Goal: Task Accomplishment & Management: Manage account settings

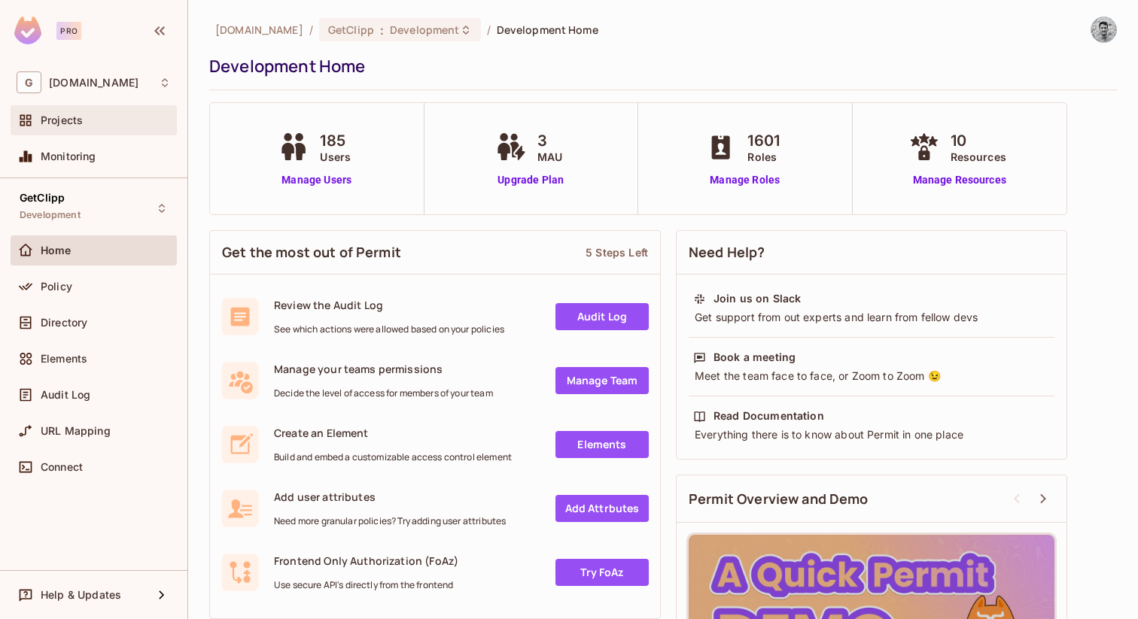
click at [102, 117] on div "Projects" at bounding box center [106, 120] width 130 height 12
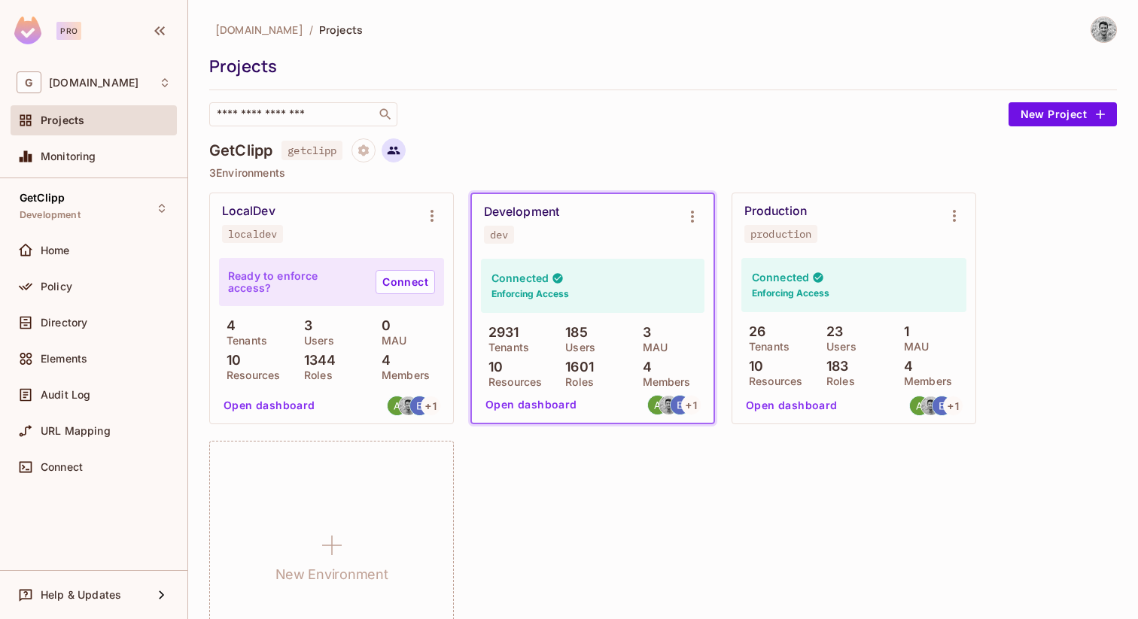
click at [404, 149] on button at bounding box center [394, 150] width 24 height 24
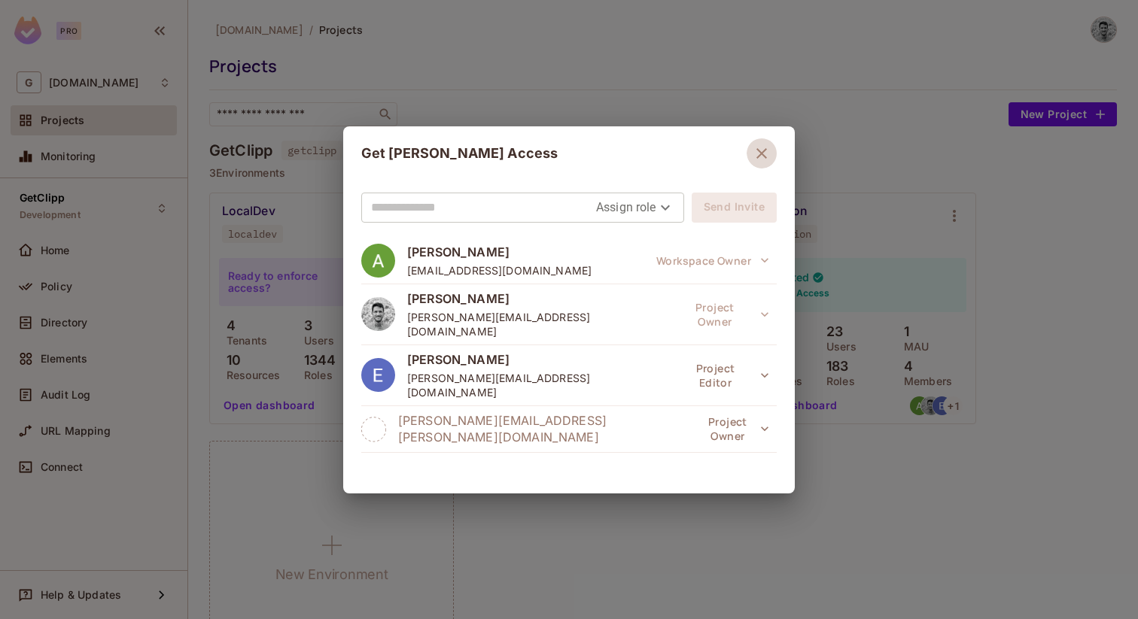
click at [761, 150] on icon "button" at bounding box center [762, 153] width 18 height 18
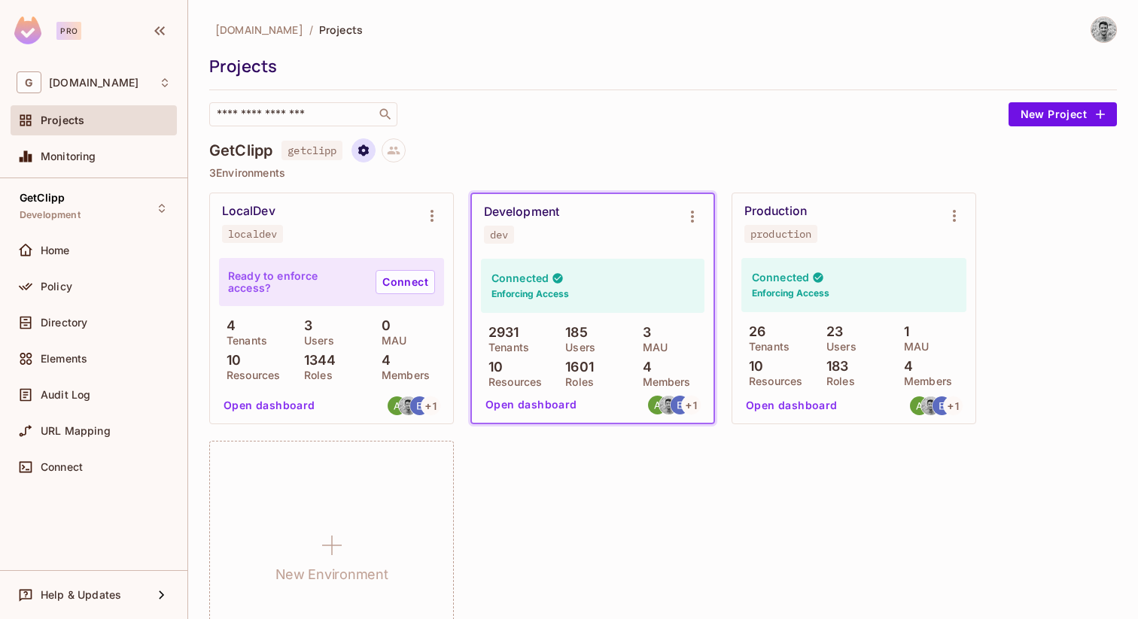
click at [363, 148] on icon "Project settings" at bounding box center [363, 149] width 11 height 11
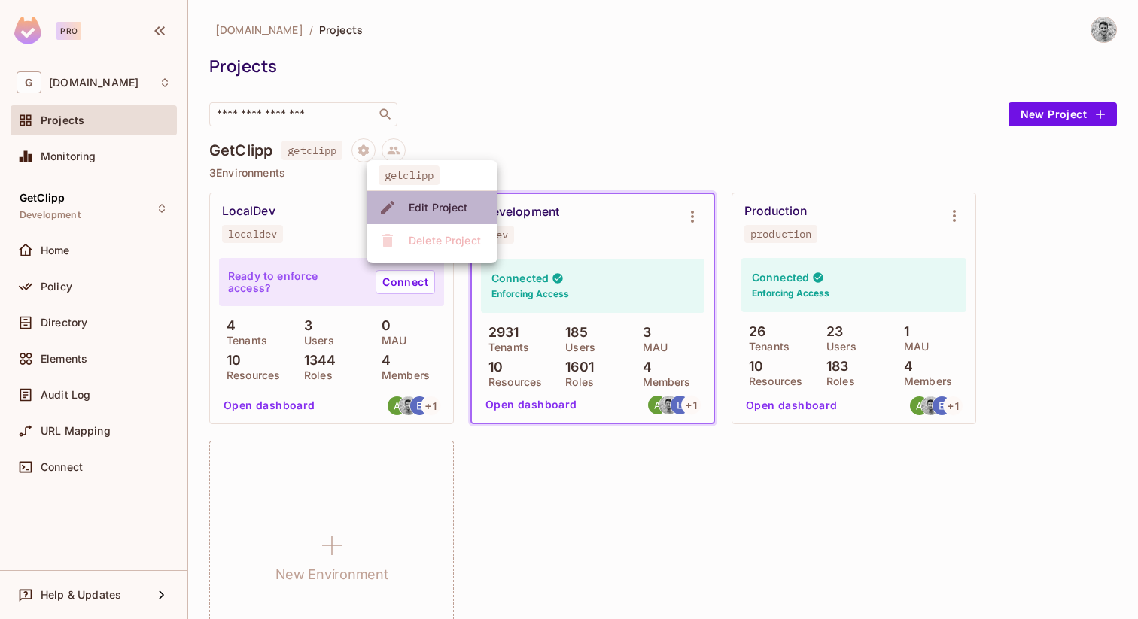
click at [435, 205] on div "Edit Project" at bounding box center [438, 207] width 59 height 15
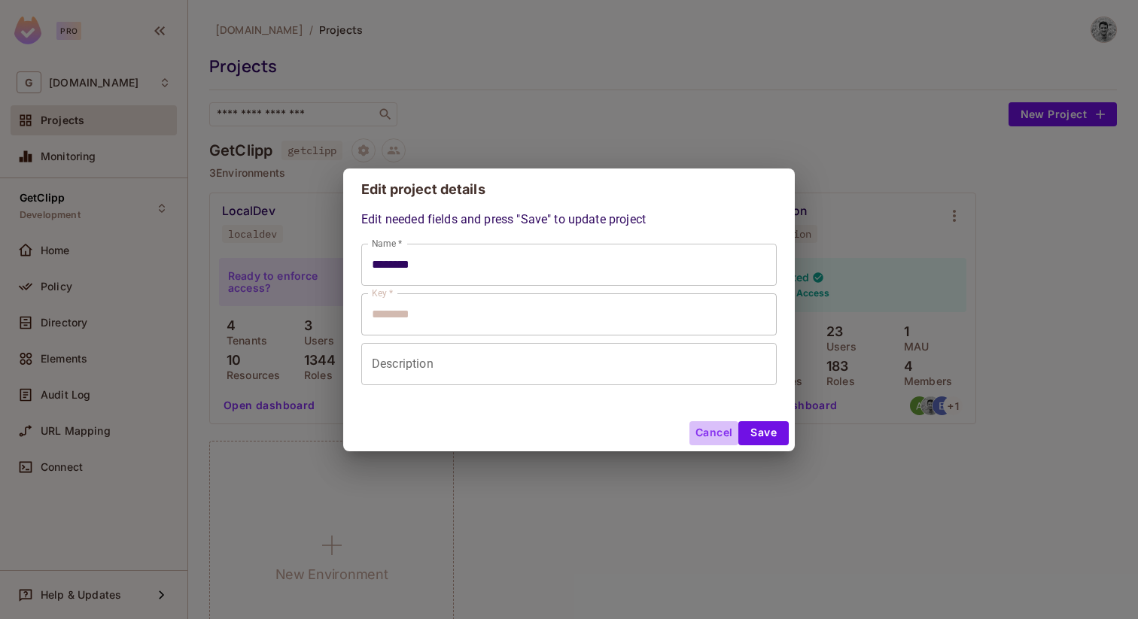
click at [698, 431] on button "Cancel" at bounding box center [713, 433] width 49 height 24
type input "********"
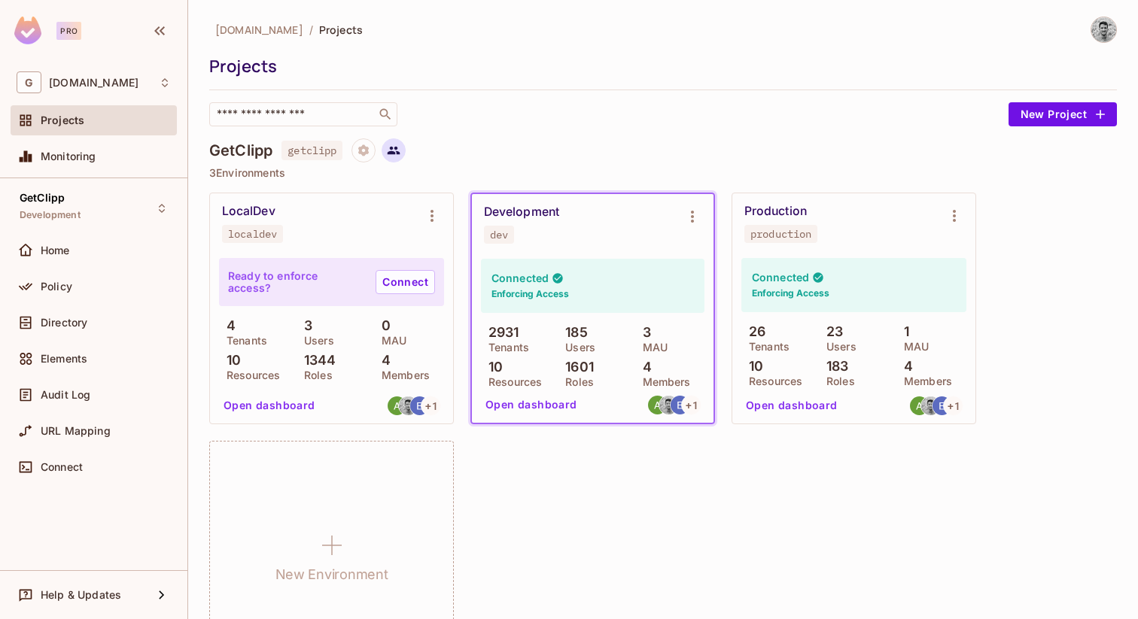
click at [400, 154] on icon at bounding box center [394, 151] width 14 height 14
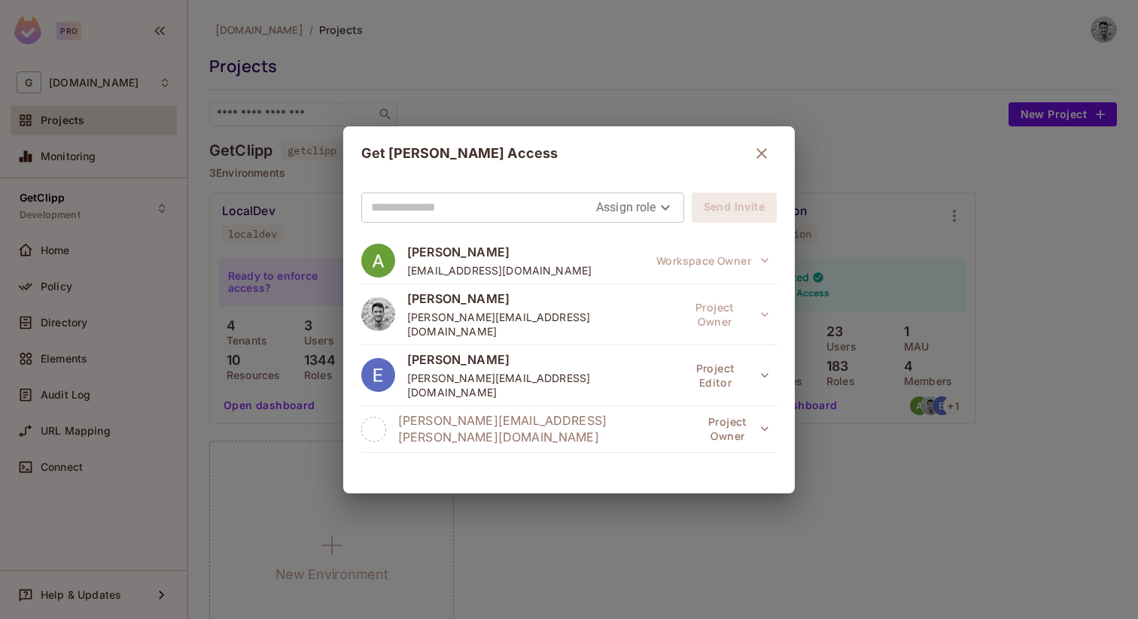
click at [449, 412] on span "[PERSON_NAME][EMAIL_ADDRESS][PERSON_NAME][DOMAIN_NAME]" at bounding box center [547, 428] width 299 height 33
click at [361, 395] on div "Assign role Send Invite [PERSON_NAME] [PERSON_NAME][EMAIL_ADDRESS][DOMAIN_NAME]…" at bounding box center [569, 337] width 452 height 313
click at [701, 414] on button "Project Owner" at bounding box center [737, 429] width 80 height 30
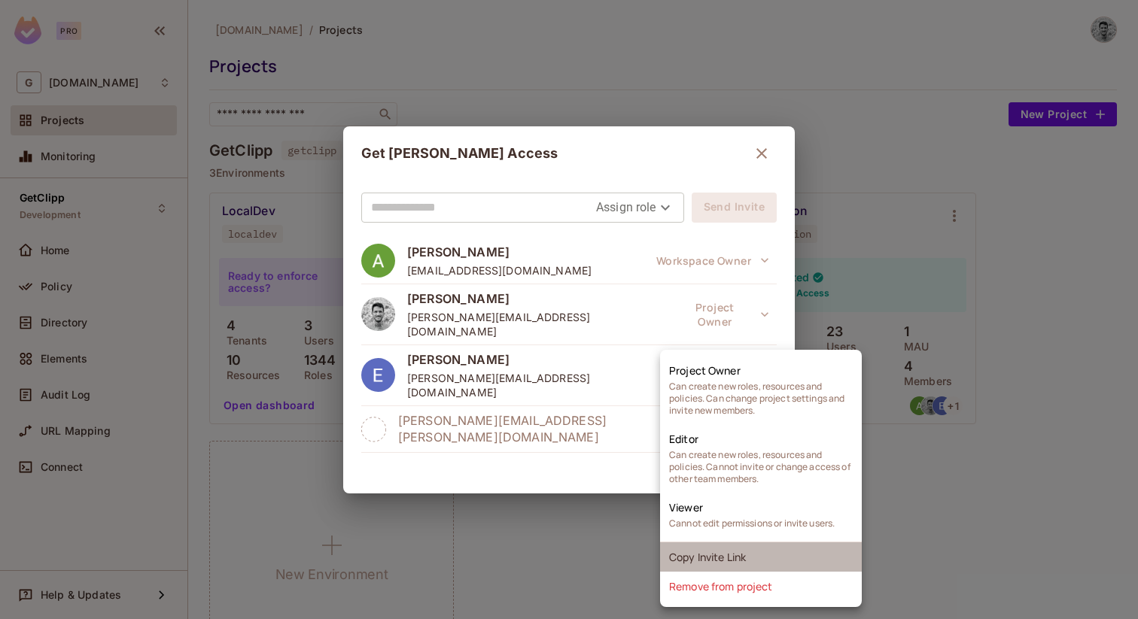
click at [683, 556] on li "Copy Invite Link" at bounding box center [761, 557] width 202 height 29
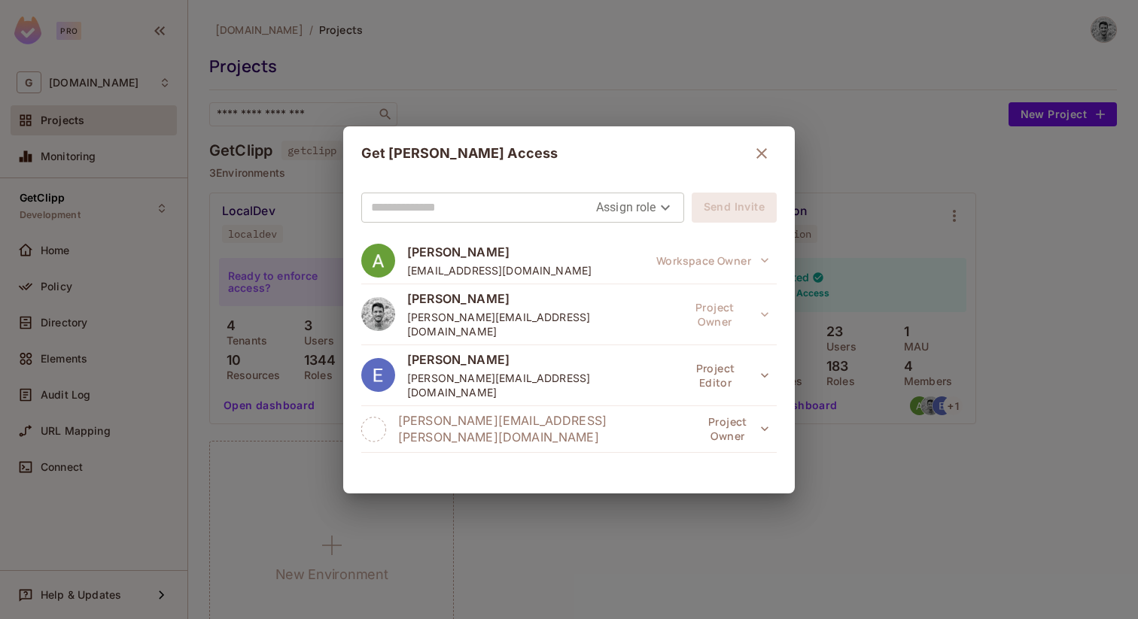
click at [500, 206] on input "text" at bounding box center [483, 208] width 225 height 24
paste input "**********"
type input "**********"
click at [632, 208] on body "**********" at bounding box center [569, 309] width 1138 height 619
click at [635, 248] on li "Owner" at bounding box center [628, 241] width 79 height 27
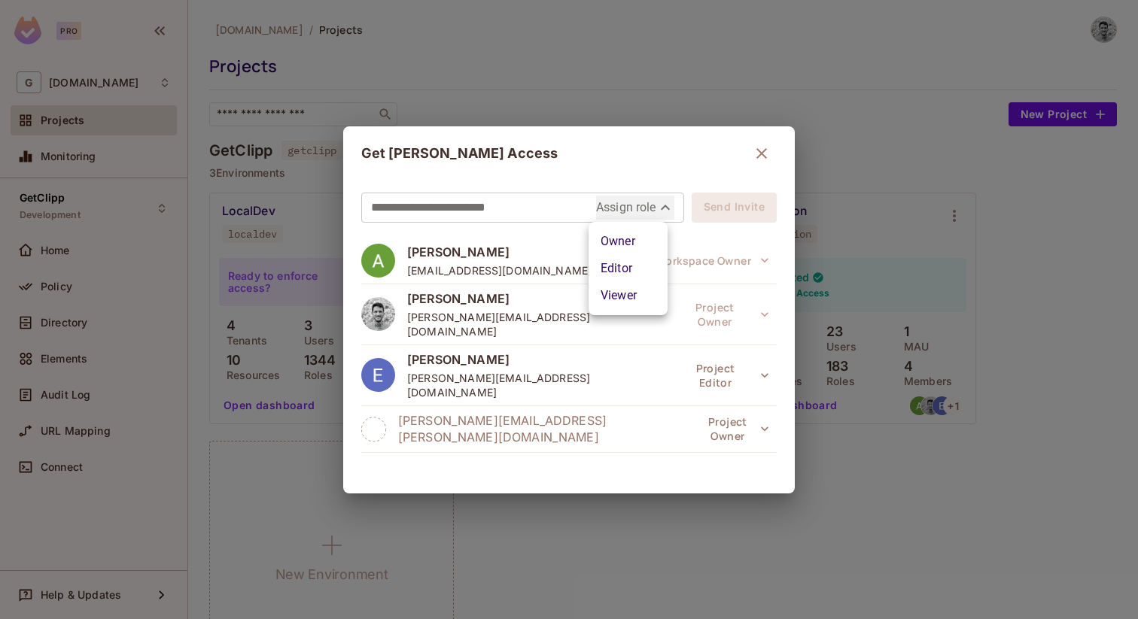
type input "*****"
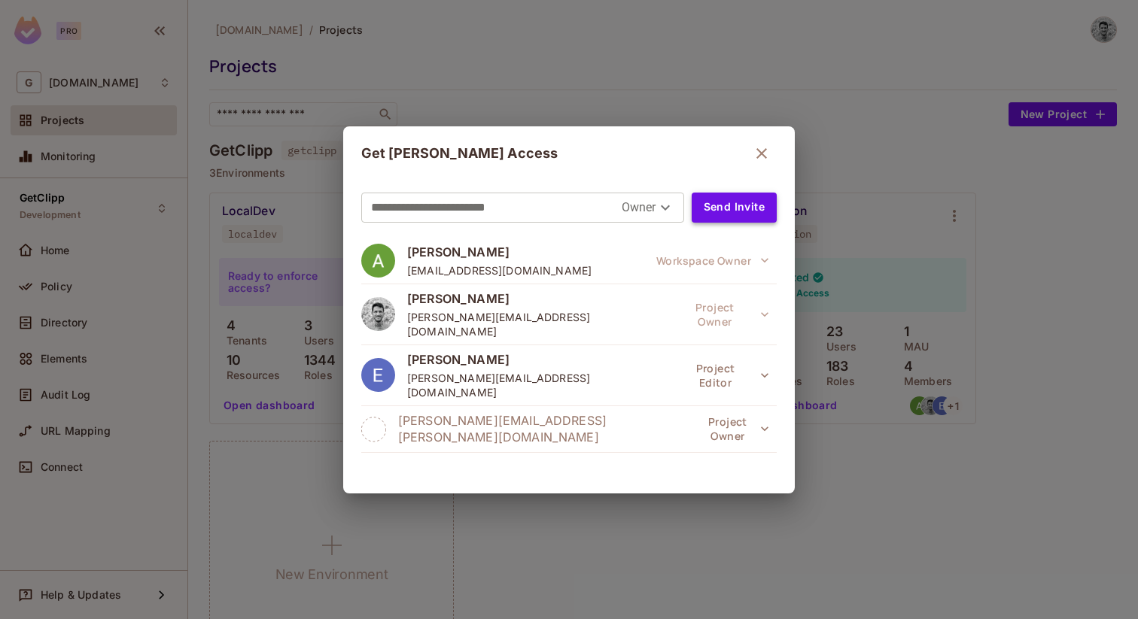
click at [725, 211] on button "Send Invite" at bounding box center [734, 208] width 85 height 30
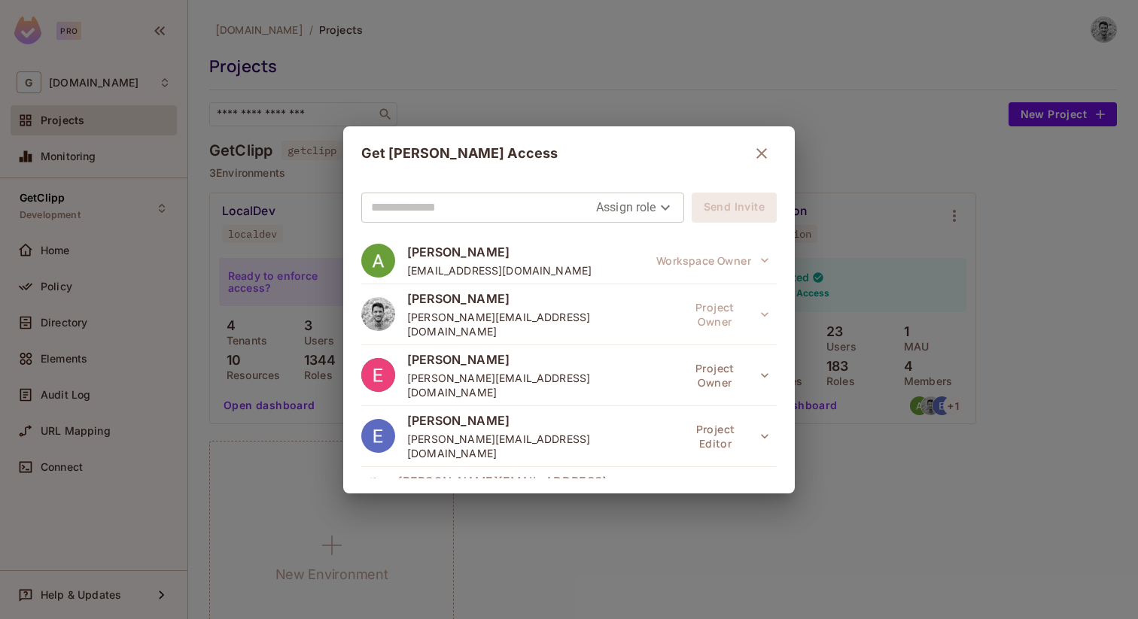
click at [755, 148] on icon "button" at bounding box center [762, 153] width 18 height 18
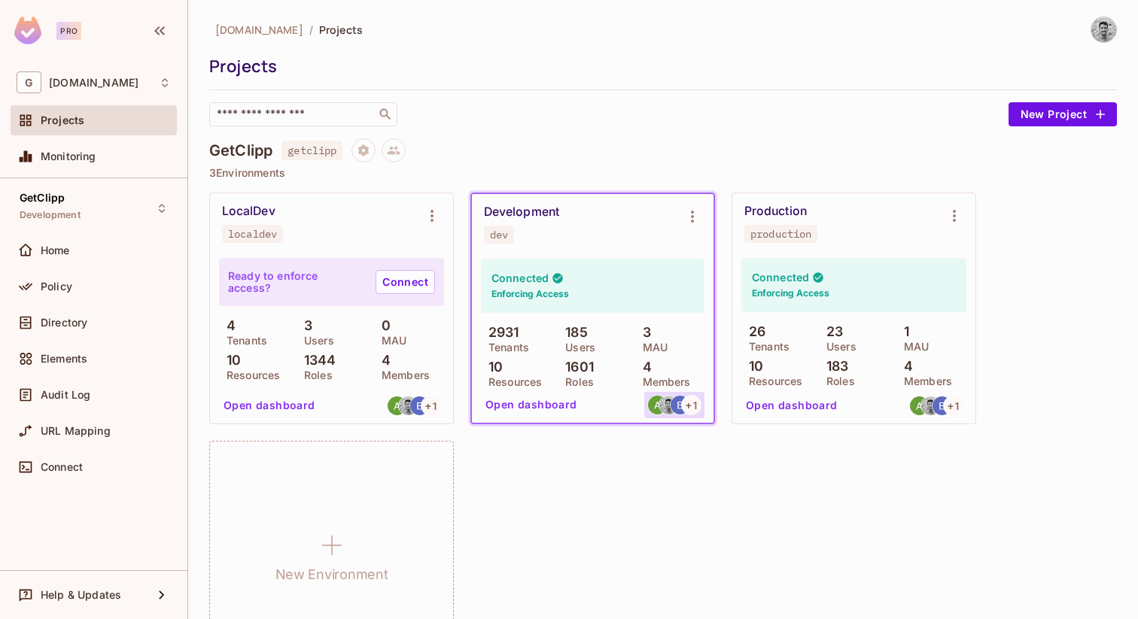
click at [694, 402] on span "+ 1" at bounding box center [692, 405] width 12 height 11
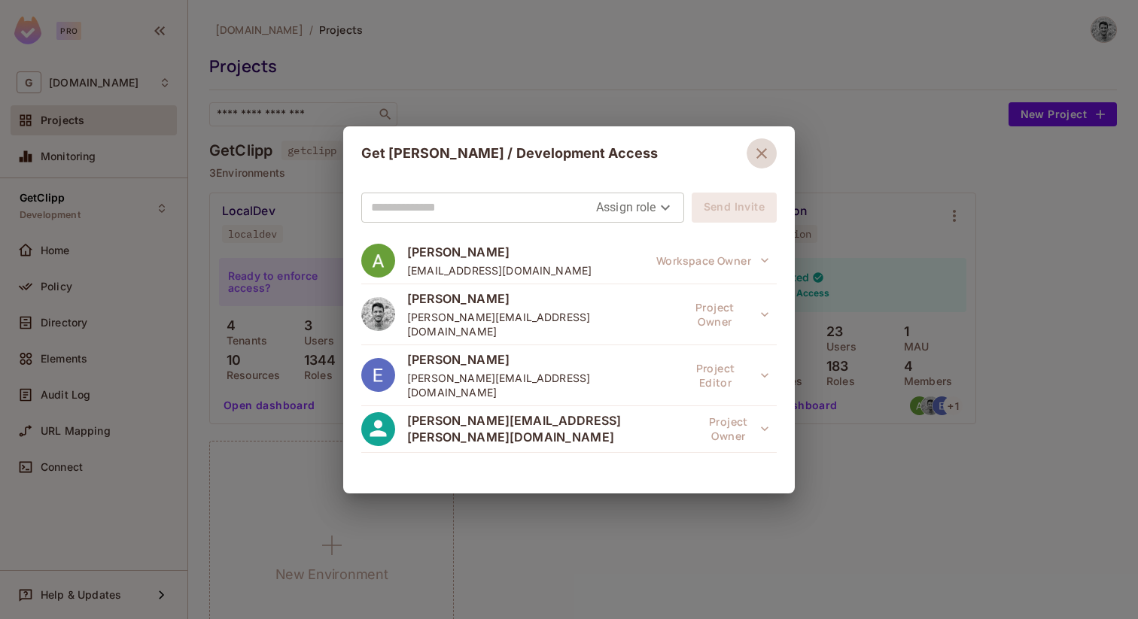
click at [765, 157] on button "button" at bounding box center [762, 153] width 30 height 30
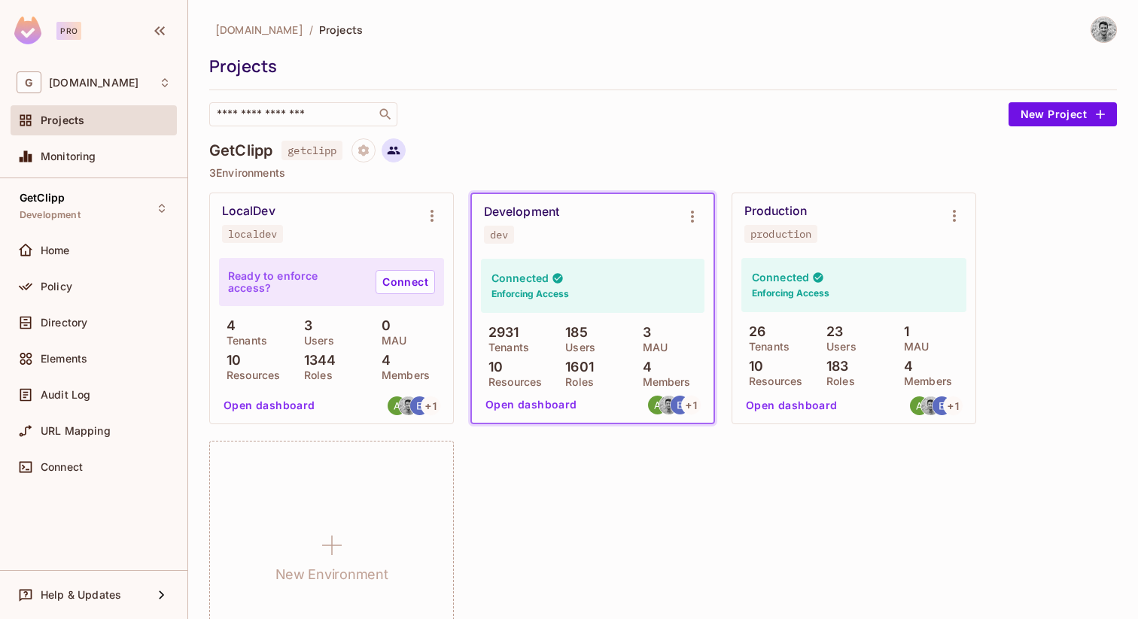
click at [400, 147] on icon at bounding box center [394, 151] width 14 height 14
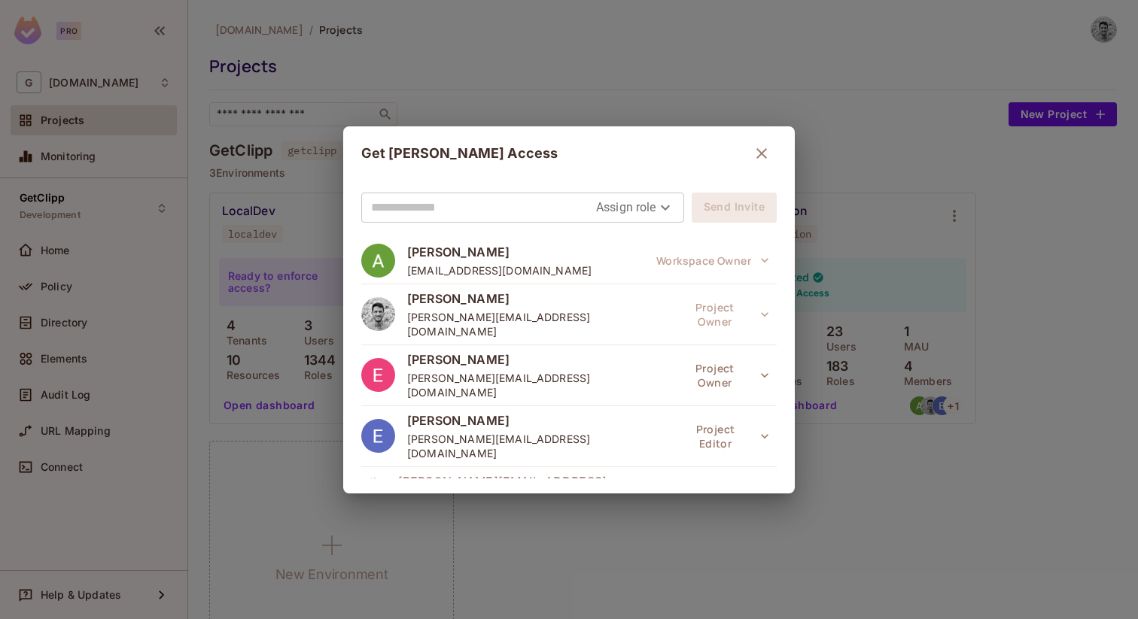
click at [756, 151] on icon "button" at bounding box center [762, 153] width 18 height 18
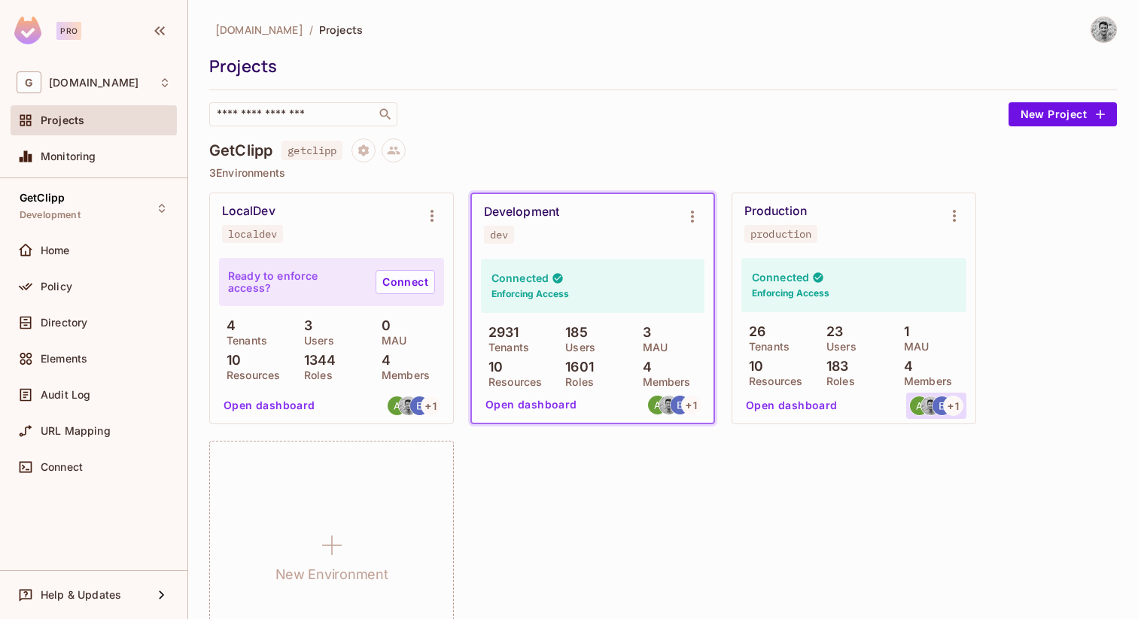
click at [944, 412] on img at bounding box center [941, 406] width 19 height 19
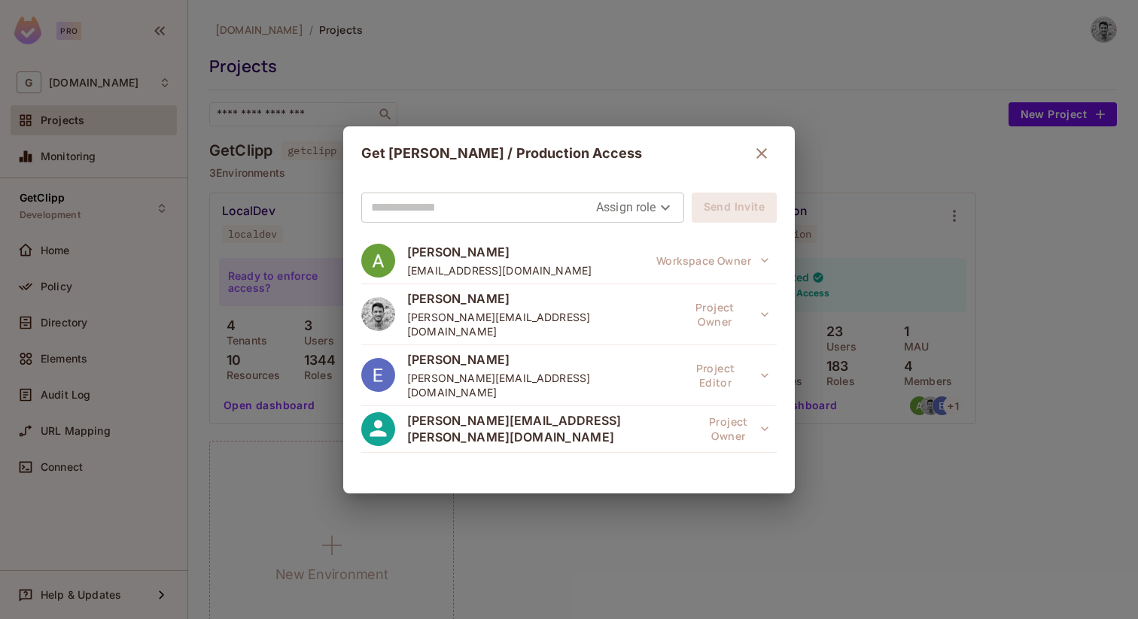
click at [753, 150] on icon "button" at bounding box center [762, 153] width 18 height 18
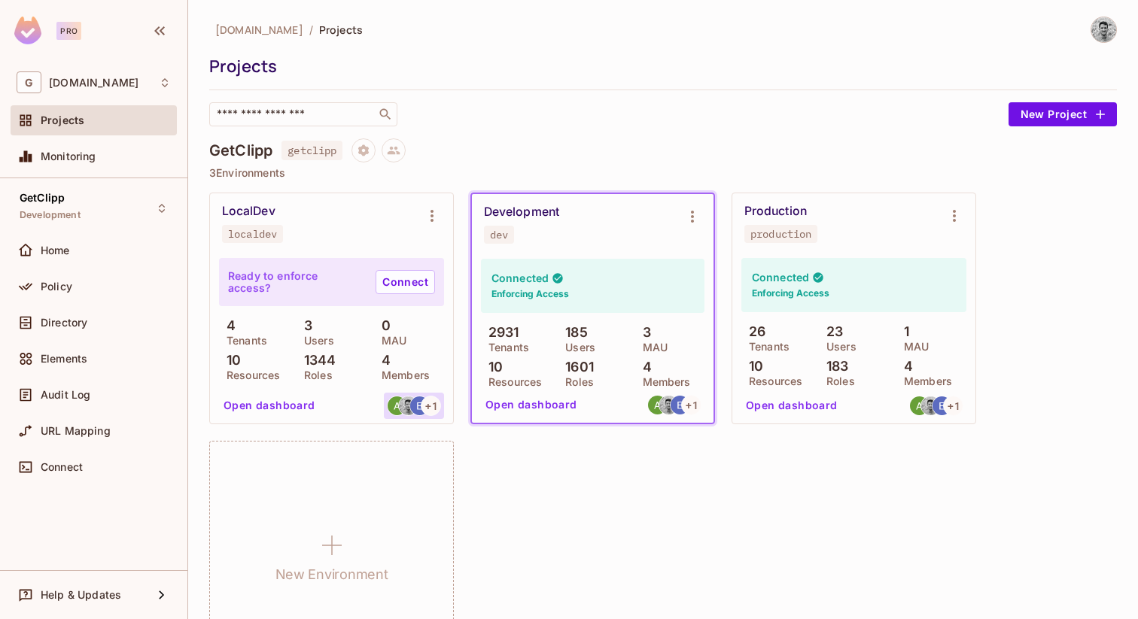
click at [411, 403] on img at bounding box center [419, 406] width 19 height 19
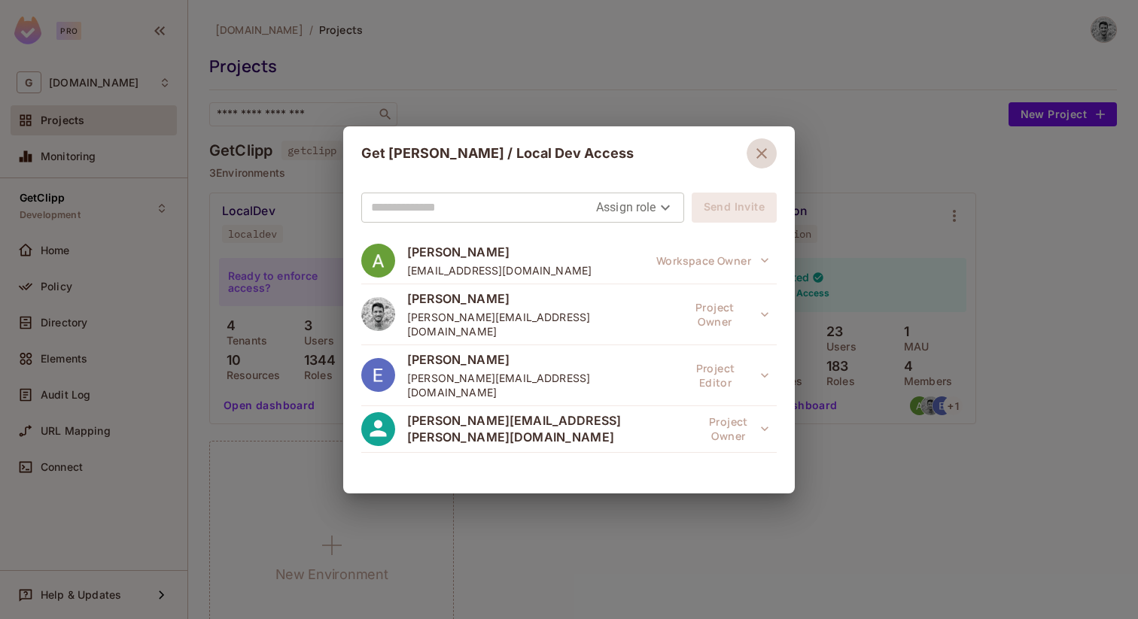
click at [747, 146] on button "button" at bounding box center [762, 153] width 30 height 30
